Goal: Register for event/course

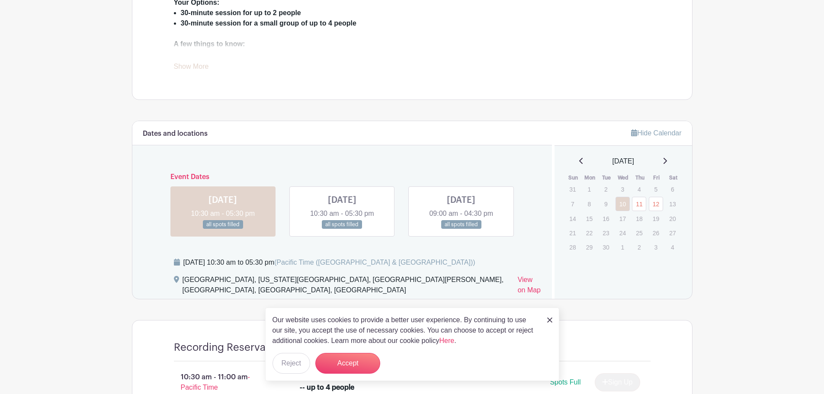
scroll to position [433, 0]
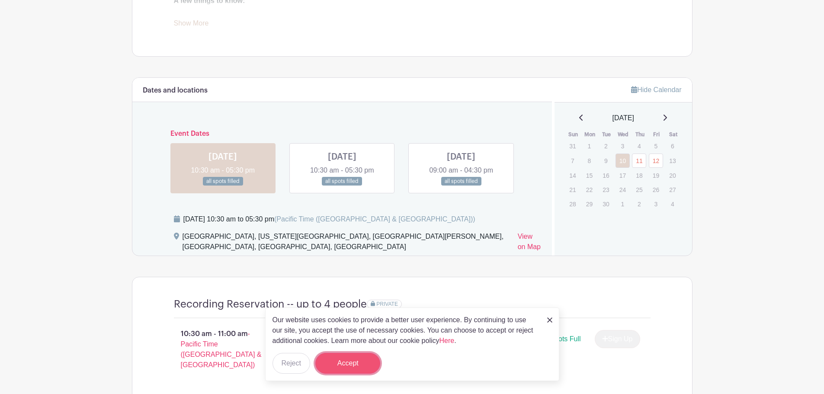
click at [341, 366] on button "Accept" at bounding box center [347, 363] width 65 height 21
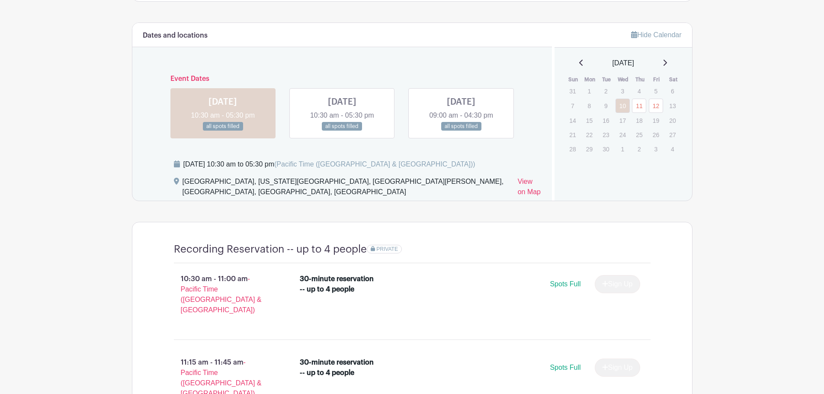
scroll to position [562, 0]
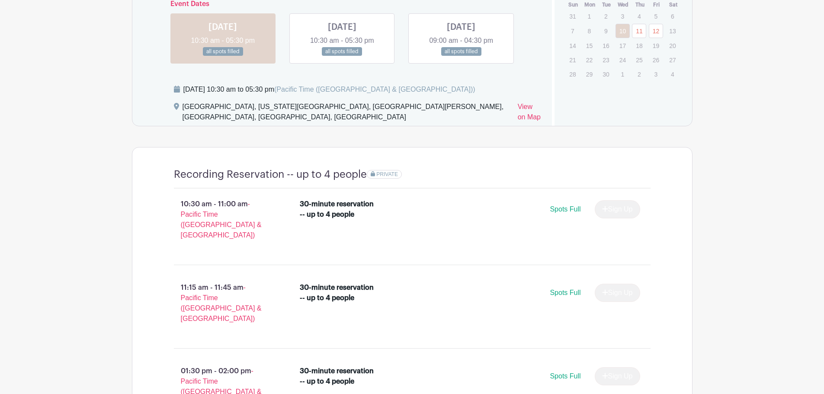
click at [461, 56] on link at bounding box center [461, 56] width 0 height 0
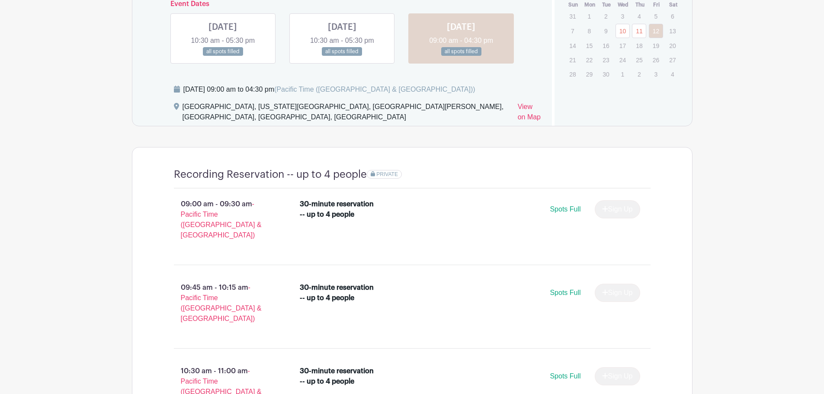
click at [223, 56] on link at bounding box center [223, 56] width 0 height 0
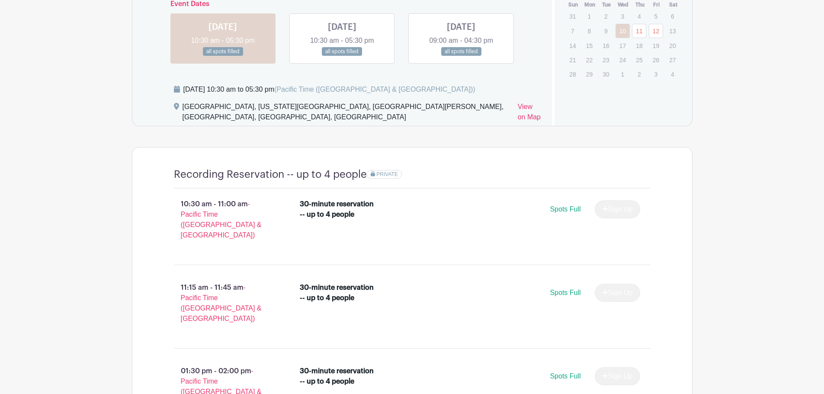
click at [342, 56] on link at bounding box center [342, 56] width 0 height 0
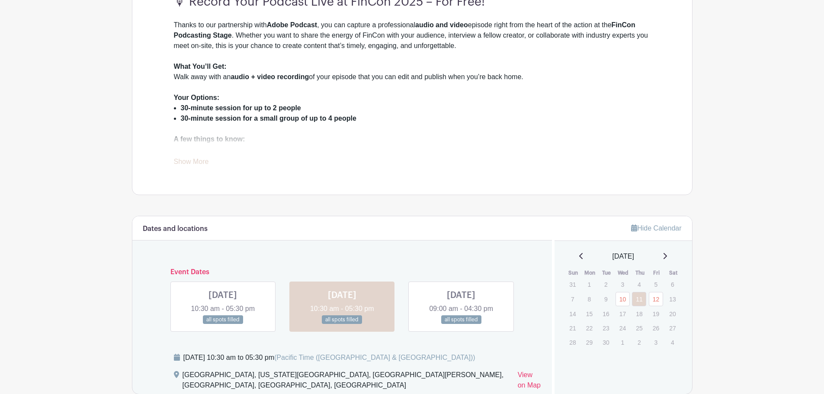
scroll to position [216, 0]
